Goal: Navigation & Orientation: Find specific page/section

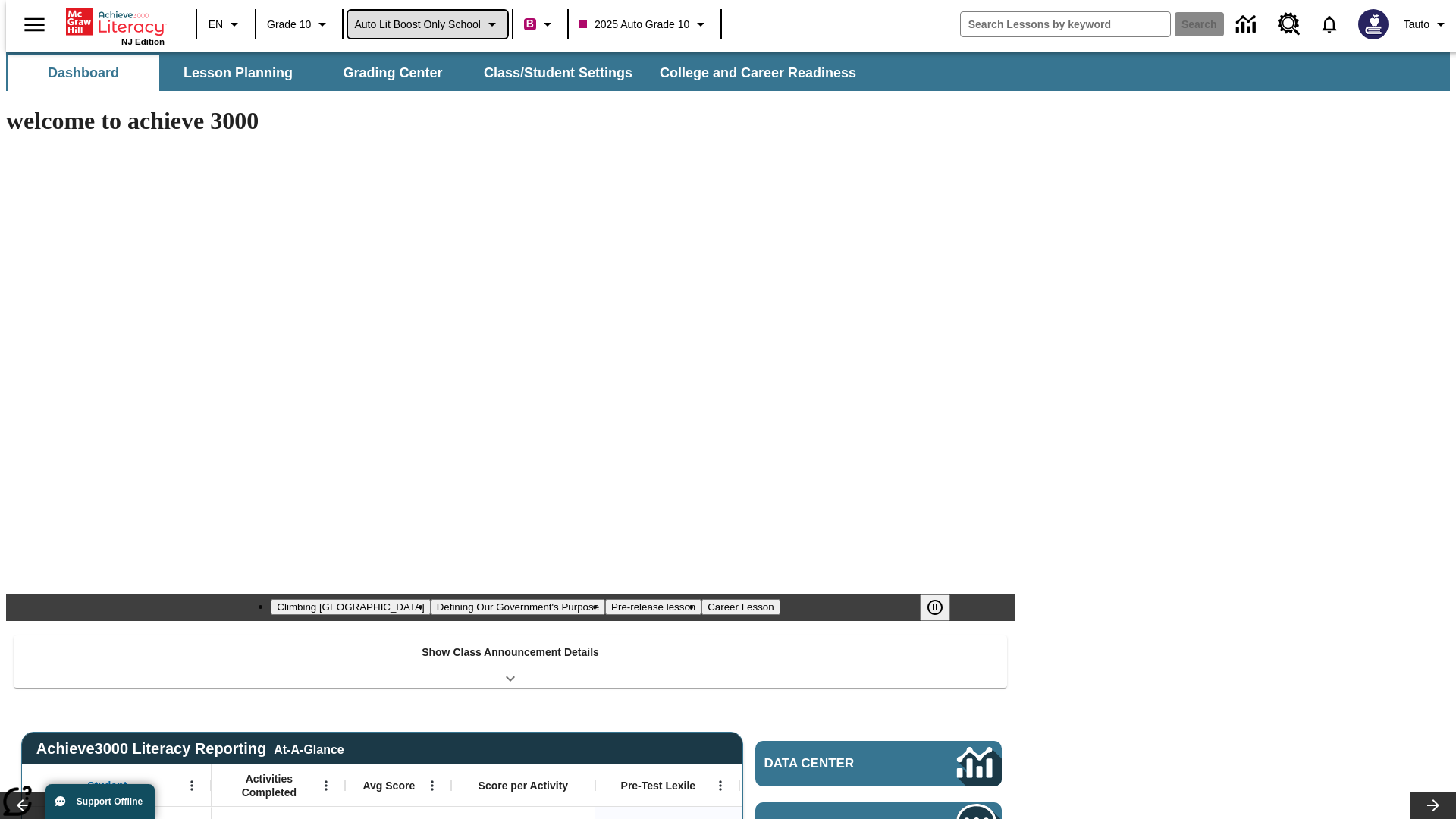
click at [427, 25] on span "Auto Lit Boost only School" at bounding box center [417, 25] width 127 height 16
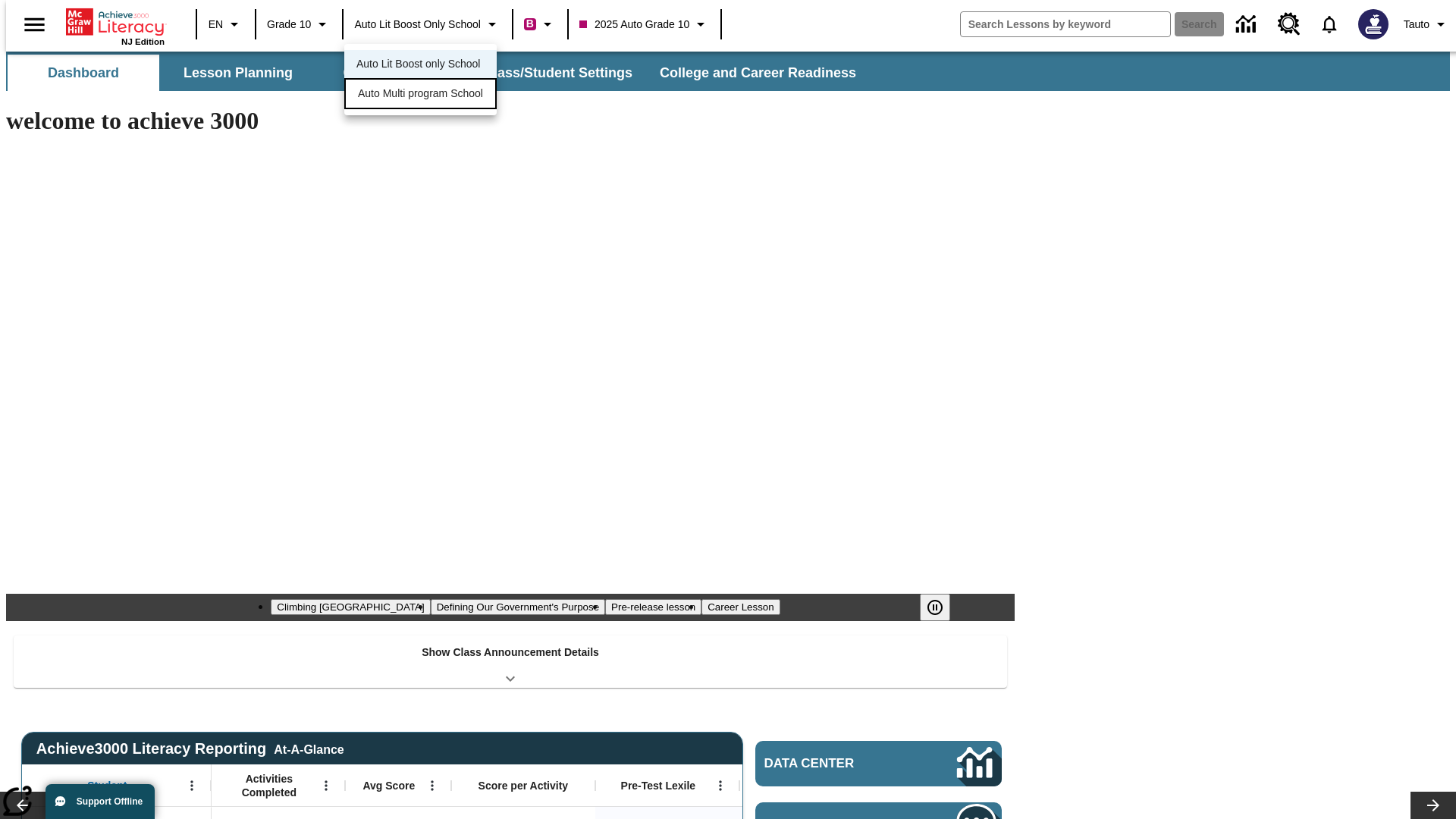
click at [425, 94] on span "Auto Multi program School" at bounding box center [420, 94] width 125 height 16
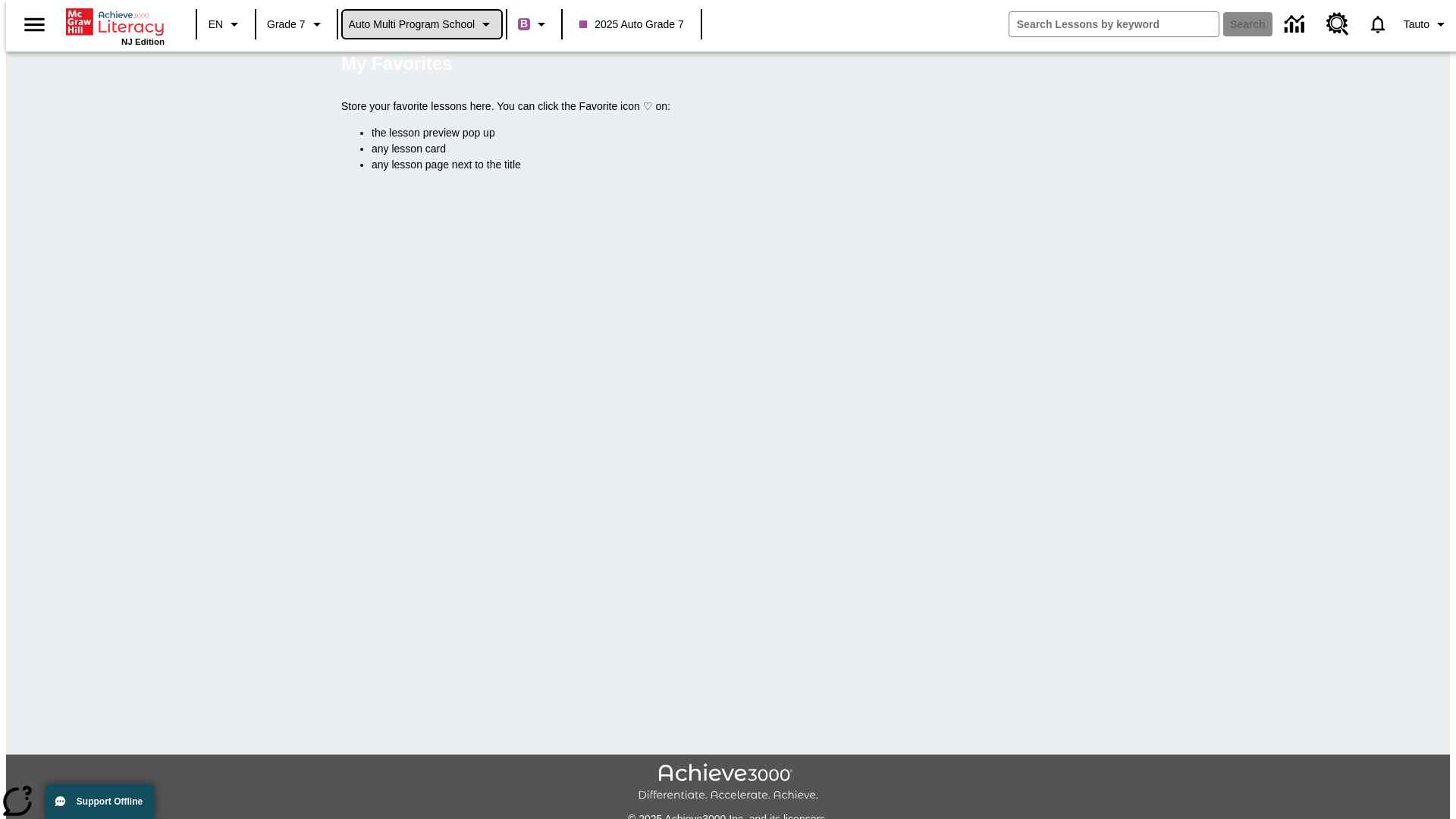
click at [422, 25] on span "Auto Multi program School" at bounding box center [412, 25] width 127 height 16
click at [417, 66] on span "Auto Lit Boost only School" at bounding box center [412, 64] width 123 height 16
